Goal: Transaction & Acquisition: Purchase product/service

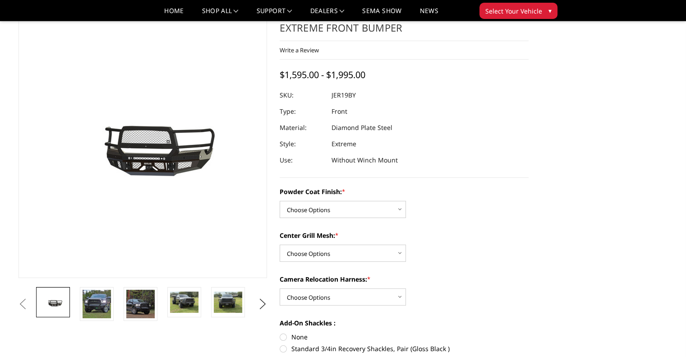
scroll to position [90, 0]
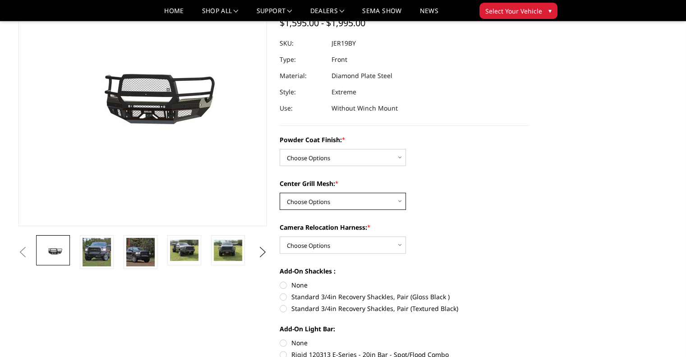
click at [317, 205] on select "Choose Options WITH Expanded Metal in Center Grill WITHOUT Expanded Metal in Ce…" at bounding box center [343, 201] width 126 height 17
select select "3218"
click at [280, 193] on select "Choose Options WITH Expanded Metal in Center Grill WITHOUT Expanded Metal in Ce…" at bounding box center [343, 201] width 126 height 17
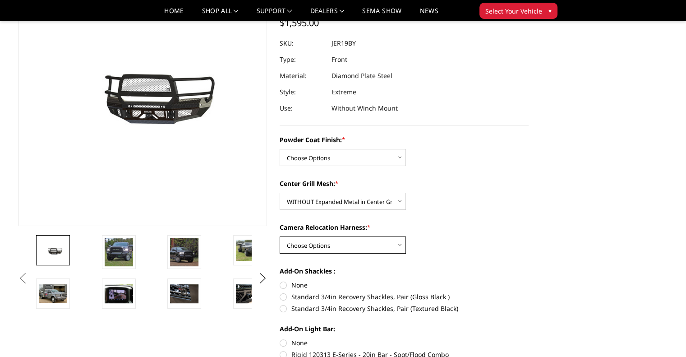
click at [369, 243] on select "Choose Options WITH Camera Relocation Harness WITHOUT Camera Relocation Harness" at bounding box center [343, 244] width 126 height 17
select select "3220"
click at [280, 236] on select "Choose Options WITH Camera Relocation Harness WITHOUT Camera Relocation Harness" at bounding box center [343, 244] width 126 height 17
click at [317, 308] on label "Standard 3/4in Recovery Shackles, Pair (Textured Black)" at bounding box center [404, 308] width 249 height 9
click at [529, 292] on input "Standard 3/4in Recovery Shackles, Pair (Textured Black)" at bounding box center [529, 292] width 0 height 0
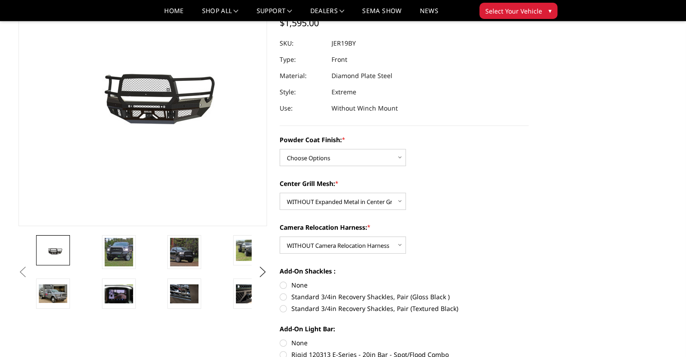
radio input "true"
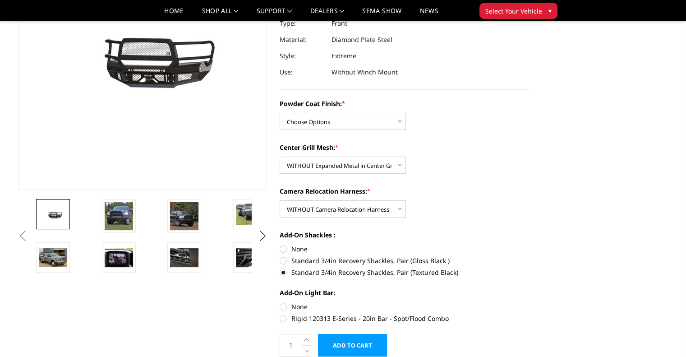
scroll to position [225, 0]
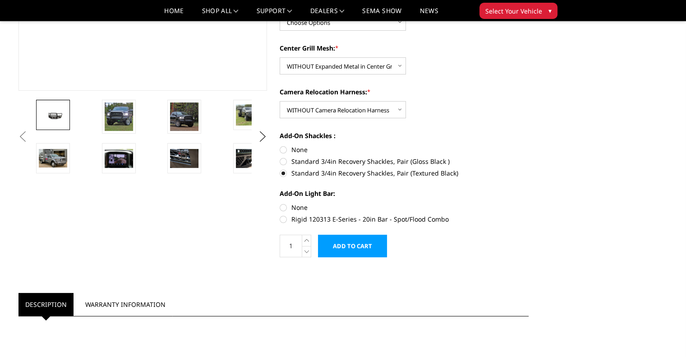
click at [301, 207] on label "None" at bounding box center [404, 206] width 249 height 9
click at [280, 203] on input "None" at bounding box center [280, 202] width 0 height 0
radio input "true"
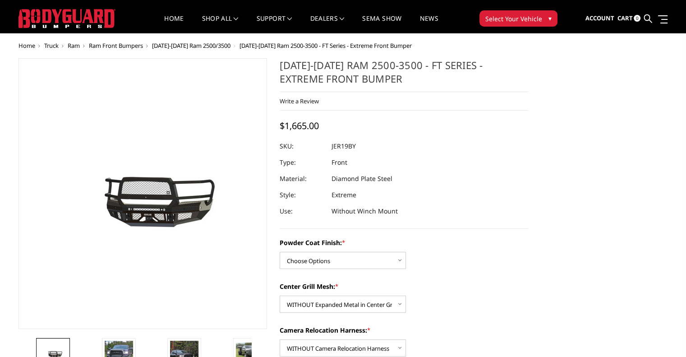
scroll to position [0, 0]
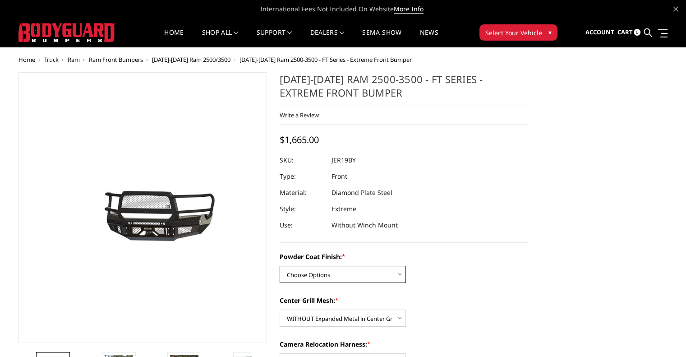
drag, startPoint x: 391, startPoint y: 270, endPoint x: 397, endPoint y: 268, distance: 5.7
click at [397, 268] on select "Choose Options Bare Metal Gloss Black Powder Coat Textured Black Powder Coat" at bounding box center [343, 274] width 126 height 17
select select "3216"
click at [280, 266] on select "Choose Options Bare Metal Gloss Black Powder Coat Textured Black Powder Coat" at bounding box center [343, 274] width 126 height 17
click at [133, 60] on span "Ram Front Bumpers" at bounding box center [116, 59] width 54 height 8
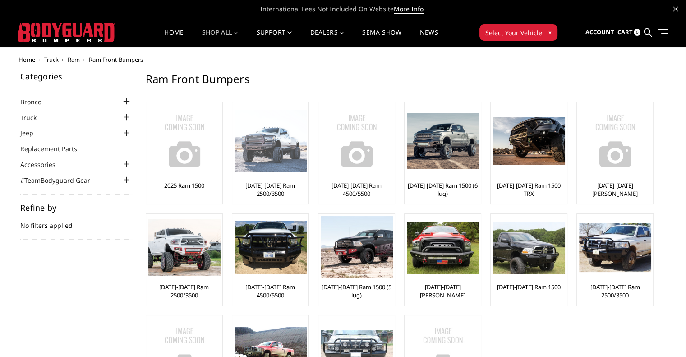
click at [271, 160] on img at bounding box center [271, 141] width 72 height 62
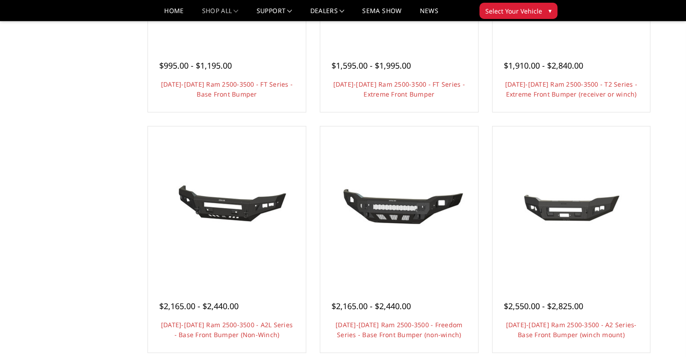
scroll to position [90, 0]
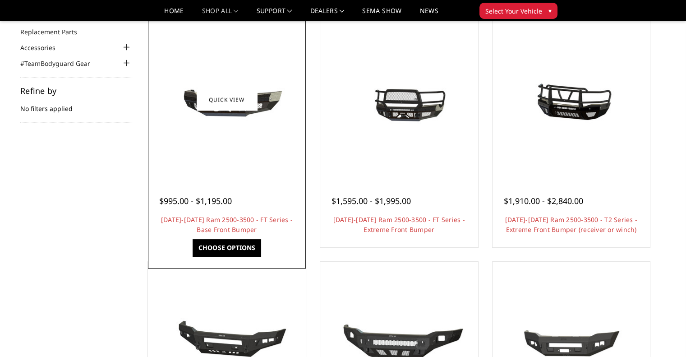
click at [231, 238] on div "$995.00 - $1,195.00 2019-2025 Ram 2500-3500 - FT Series - Base Front Bumper Our…" at bounding box center [226, 210] width 153 height 69
click at [229, 247] on link "Choose Options" at bounding box center [227, 247] width 68 height 17
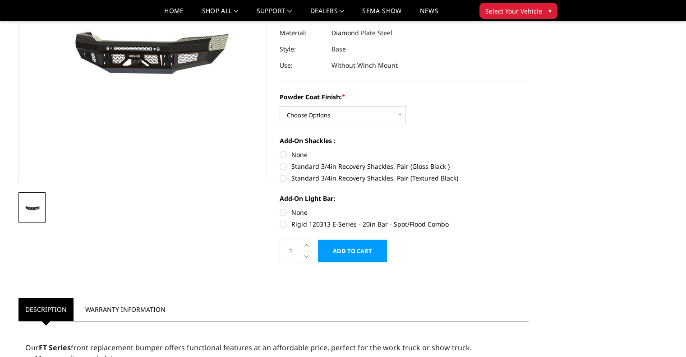
scroll to position [135, 0]
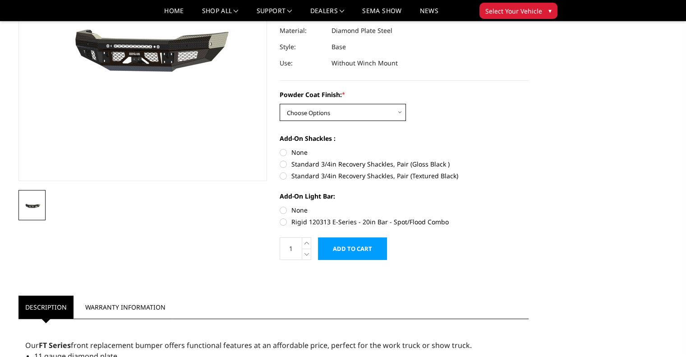
click at [356, 117] on select "Choose Options Bare Metal Gloss Black Powder Coat Textured Black Powder Coat" at bounding box center [343, 112] width 126 height 17
select select "3377"
click at [280, 104] on select "Choose Options Bare Metal Gloss Black Powder Coat Textured Black Powder Coat" at bounding box center [343, 112] width 126 height 17
click at [304, 163] on label "Standard 3/4in Recovery Shackles, Pair (Gloss Black )" at bounding box center [404, 163] width 249 height 9
click at [529, 148] on input "Standard 3/4in Recovery Shackles, Pair (Gloss Black )" at bounding box center [529, 147] width 0 height 0
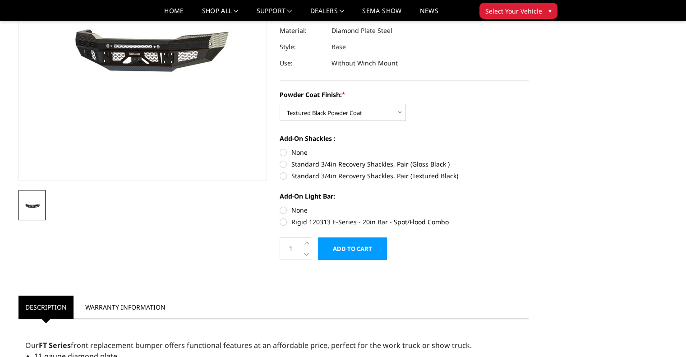
radio input "true"
click at [299, 175] on label "Standard 3/4in Recovery Shackles, Pair (Textured Black)" at bounding box center [404, 175] width 249 height 9
click at [529, 160] on input "Standard 3/4in Recovery Shackles, Pair (Textured Black)" at bounding box center [529, 159] width 0 height 0
radio input "true"
click at [302, 222] on label "Rigid 120313 E-Series - 20in Bar - Spot/Flood Combo" at bounding box center [404, 221] width 249 height 9
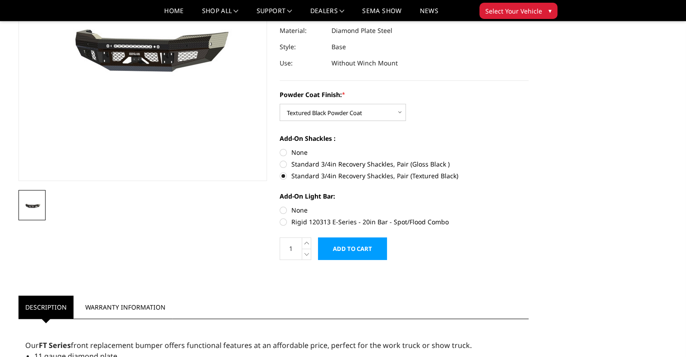
click at [529, 206] on input "Rigid 120313 E-Series - 20in Bar - Spot/Flood Combo" at bounding box center [529, 205] width 0 height 0
radio input "true"
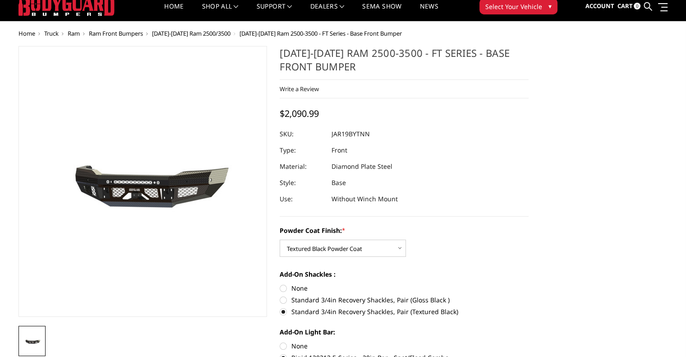
scroll to position [0, 0]
